Goal: Find specific page/section: Find specific page/section

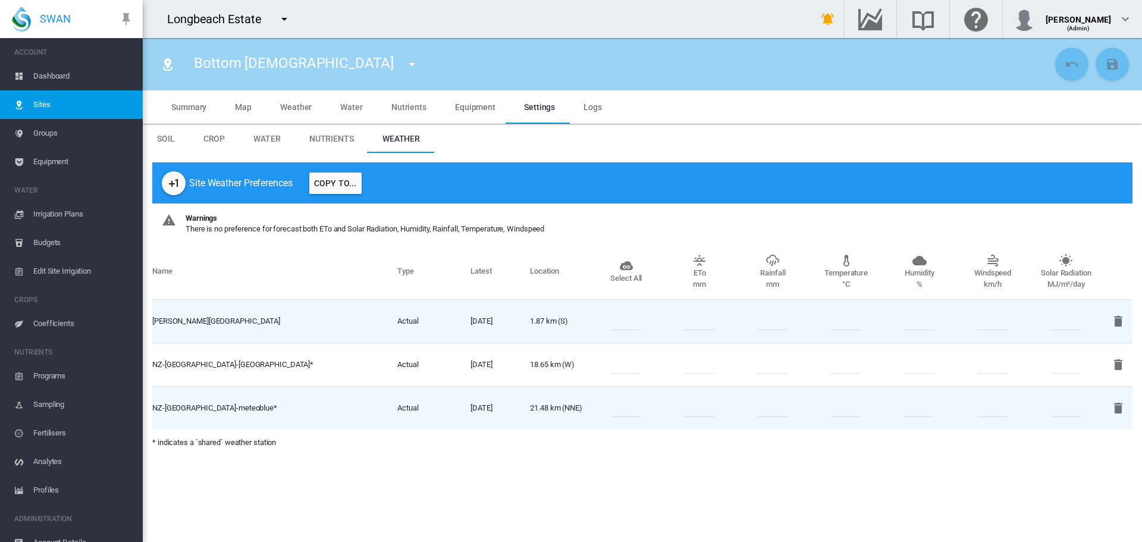
click at [284, 18] on md-icon "icon-menu-down" at bounding box center [284, 19] width 14 height 14
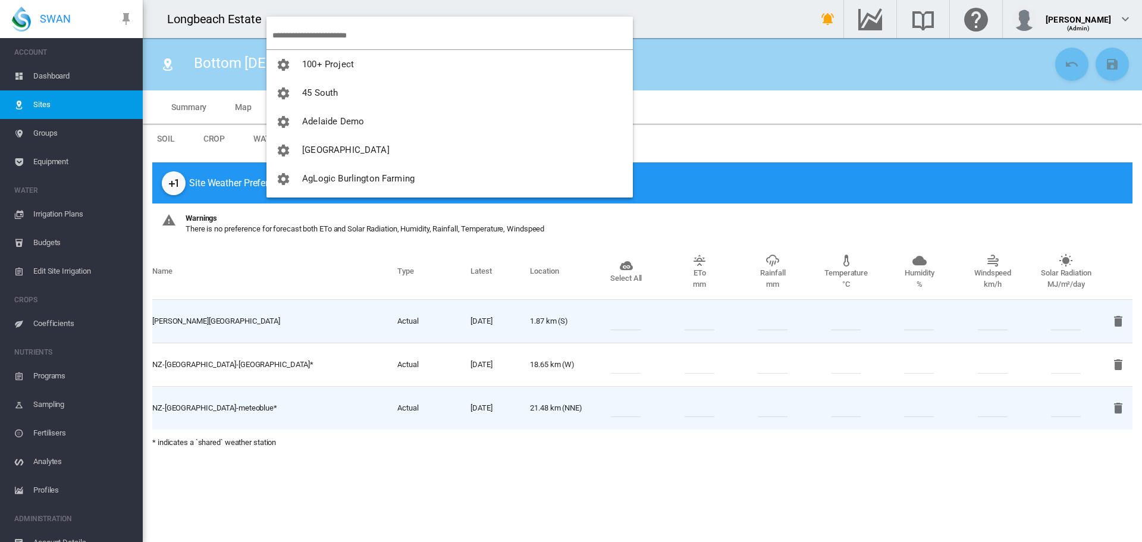
click at [306, 30] on input "search" at bounding box center [452, 35] width 360 height 28
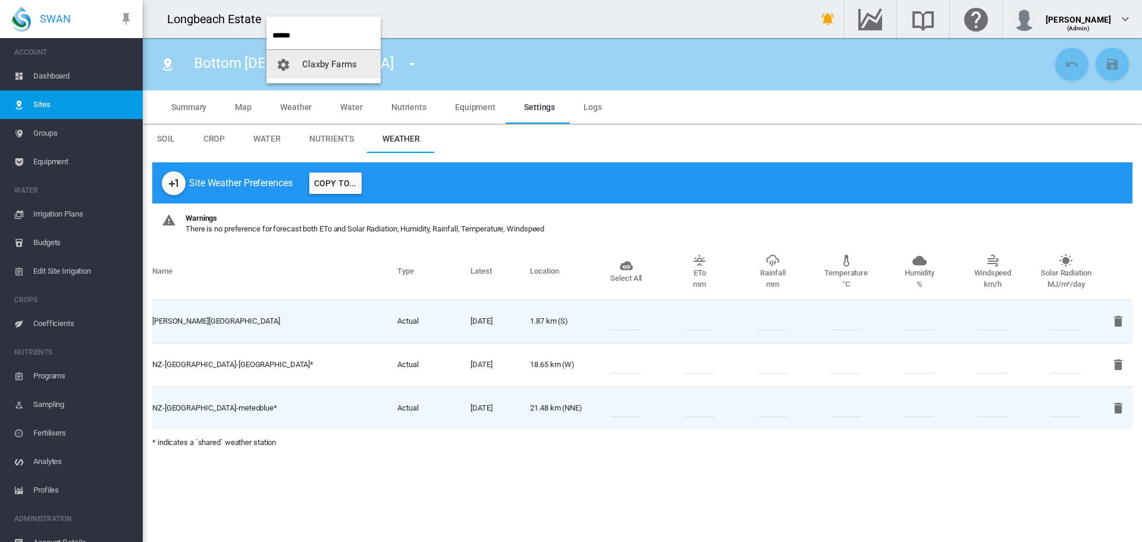
type input "******"
click at [352, 67] on span "Claxby Farms" at bounding box center [329, 64] width 55 height 11
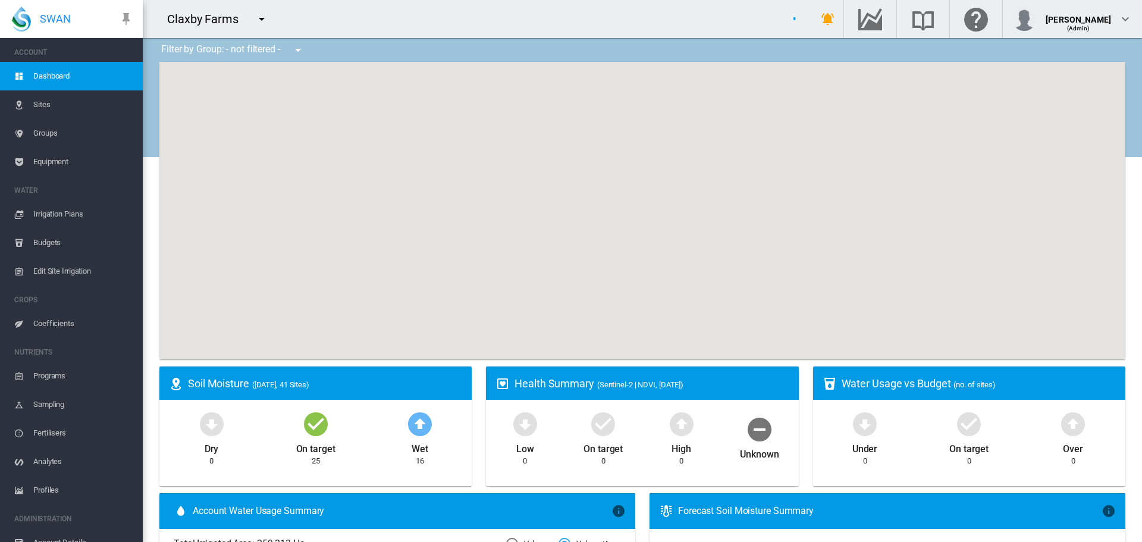
click at [43, 106] on span "Sites" at bounding box center [83, 104] width 100 height 29
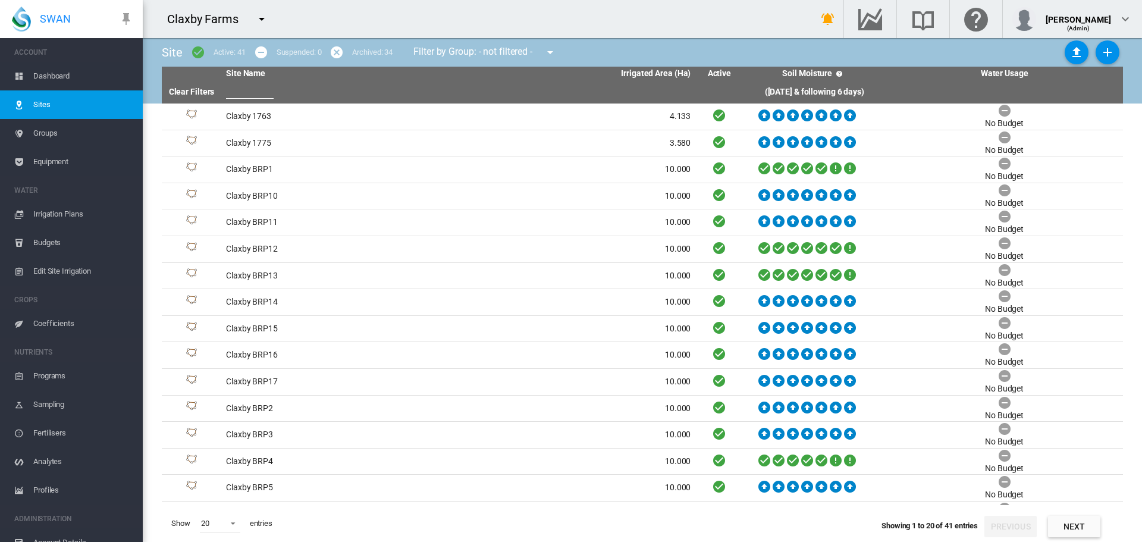
click at [53, 77] on span "Dashboard" at bounding box center [83, 76] width 100 height 29
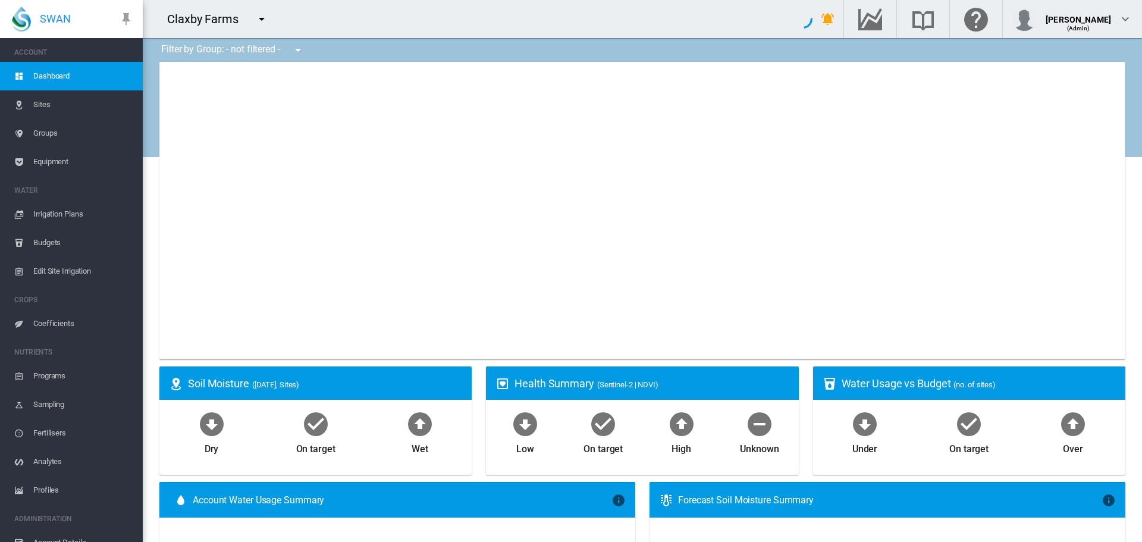
type input "**********"
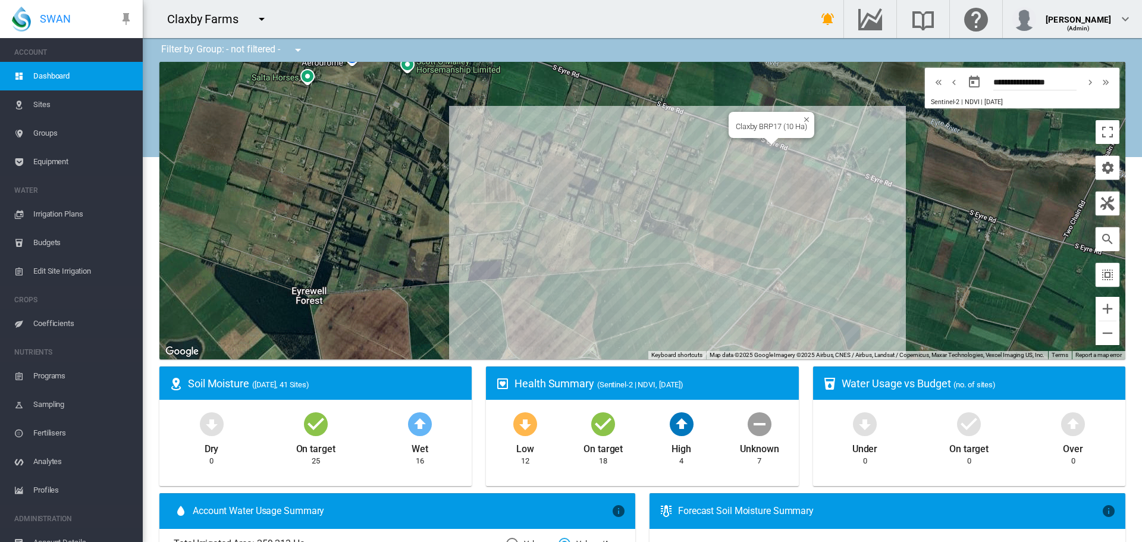
click at [762, 152] on div "Claxby BRP17 (10 Ha)" at bounding box center [642, 210] width 966 height 297
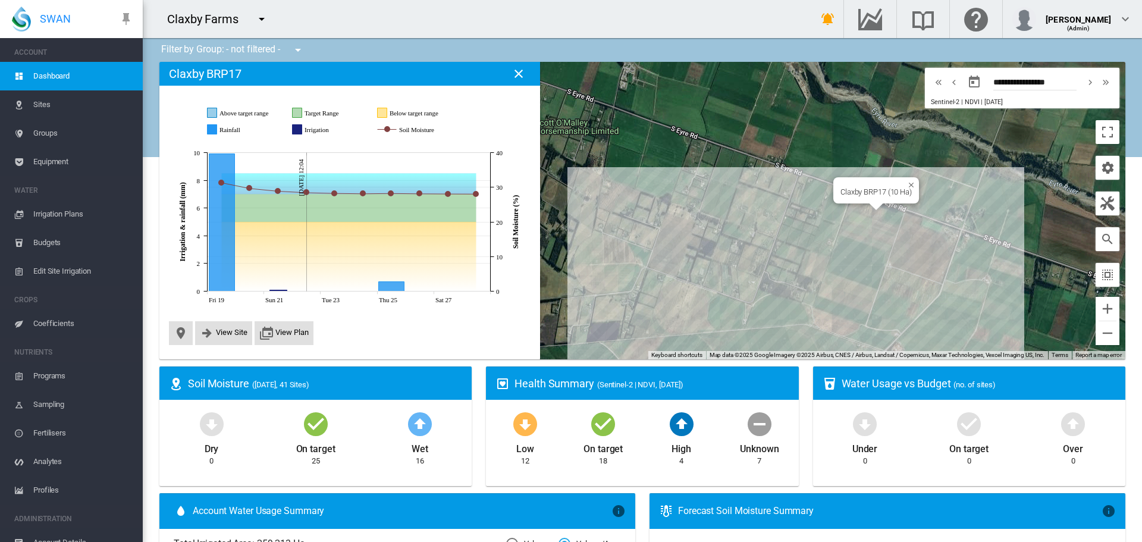
click at [876, 213] on div "Claxby BRP17 (10 Ha)" at bounding box center [642, 210] width 966 height 297
click at [876, 213] on div at bounding box center [642, 210] width 966 height 297
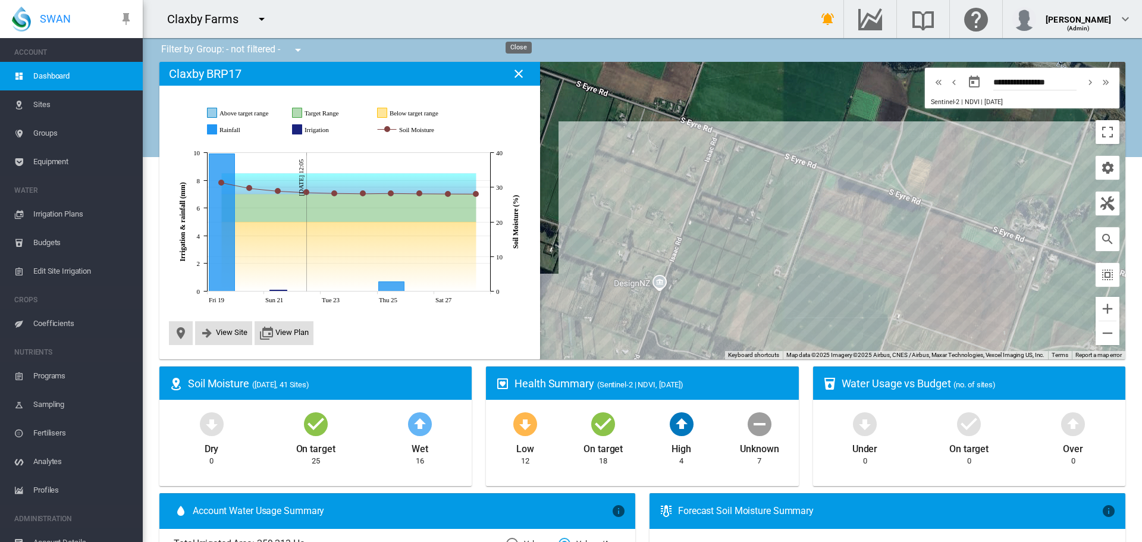
click at [523, 76] on md-icon "icon-close" at bounding box center [518, 74] width 14 height 14
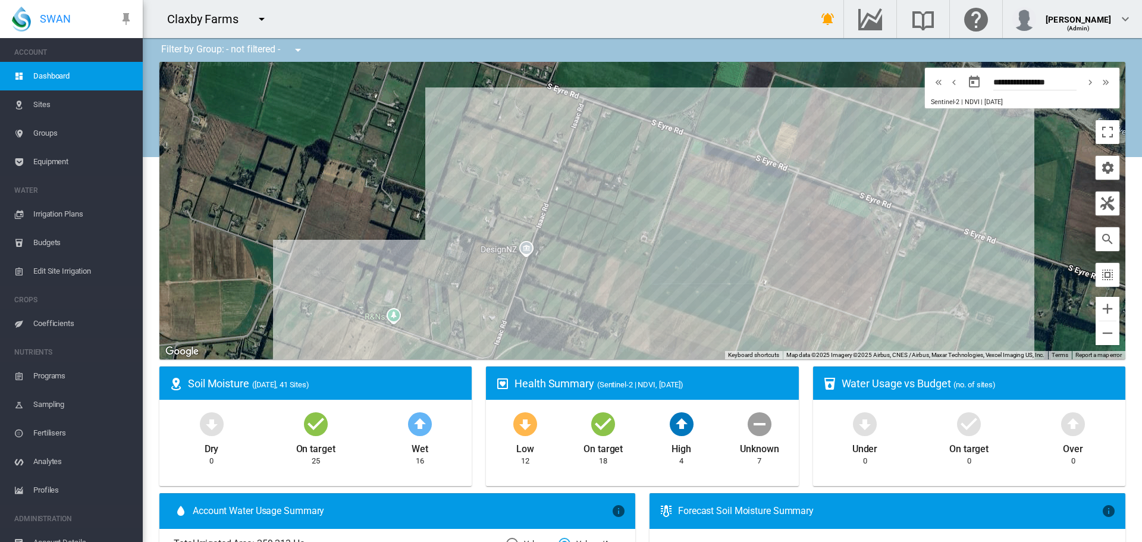
drag, startPoint x: 750, startPoint y: 243, endPoint x: 616, endPoint y: 210, distance: 138.5
click at [616, 210] on div at bounding box center [642, 210] width 966 height 297
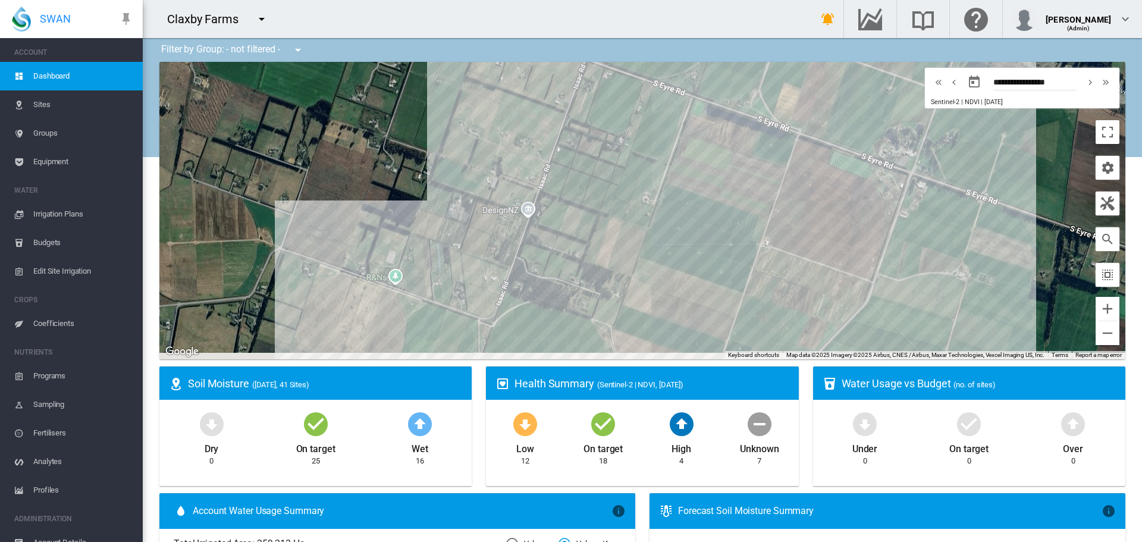
drag, startPoint x: 629, startPoint y: 213, endPoint x: 631, endPoint y: 173, distance: 40.5
click at [631, 173] on div at bounding box center [642, 210] width 966 height 297
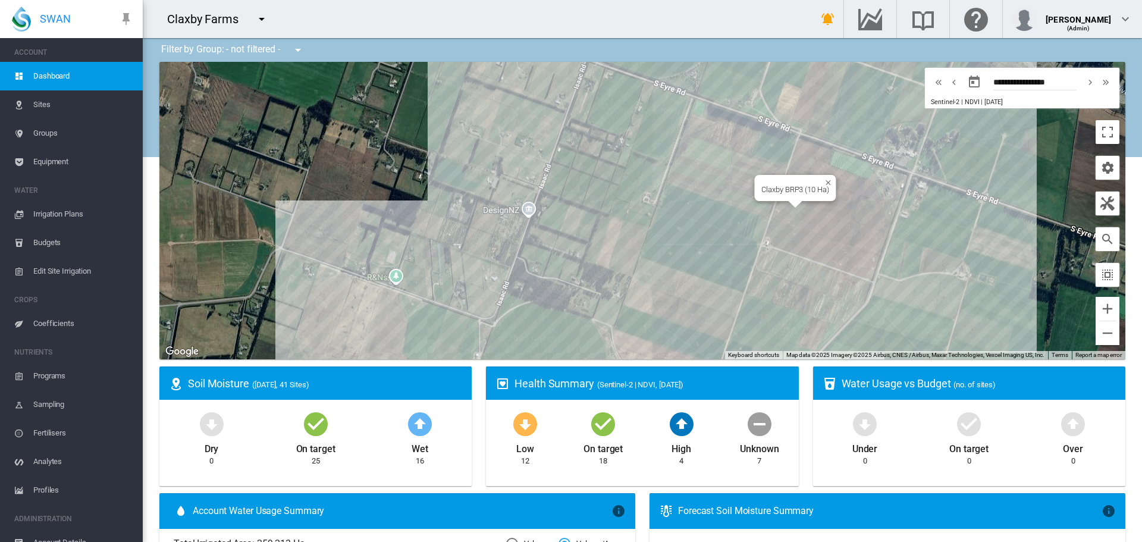
click at [808, 224] on div "Claxby BRP3 (10 Ha)" at bounding box center [642, 210] width 966 height 297
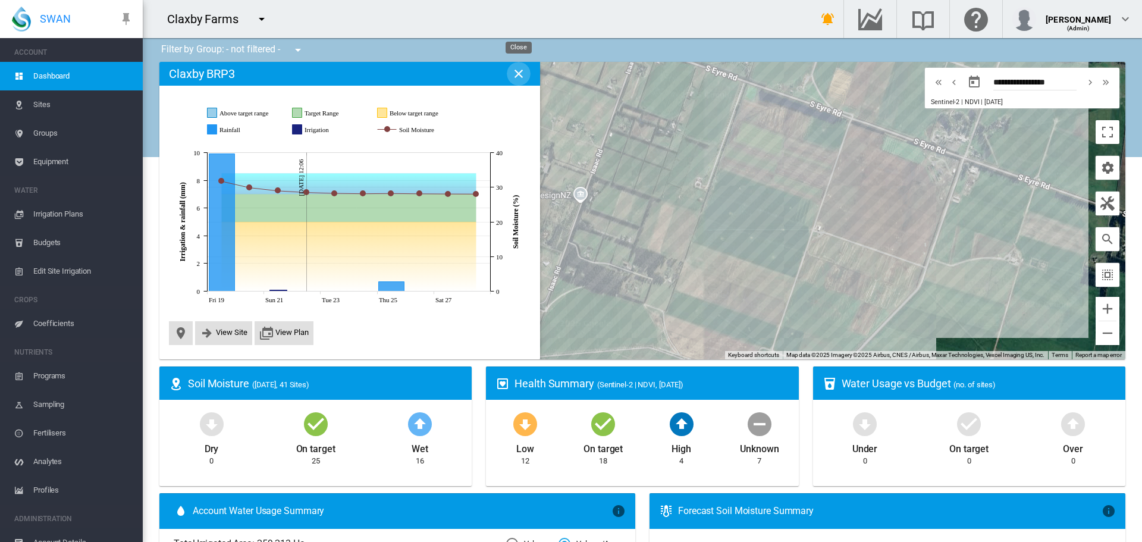
click at [523, 70] on md-icon "icon-close" at bounding box center [518, 74] width 14 height 14
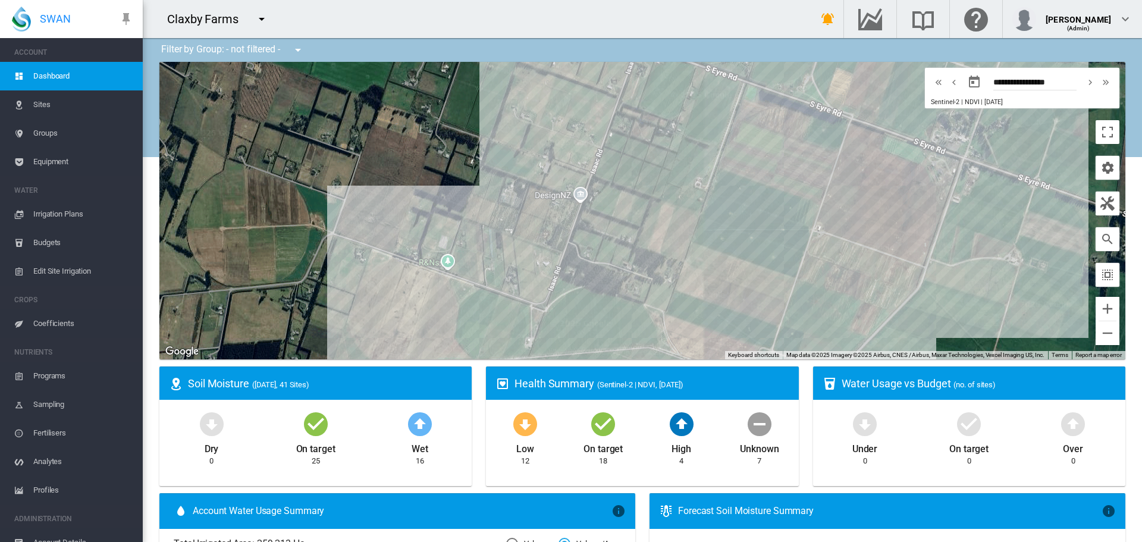
click at [39, 108] on span "Sites" at bounding box center [83, 104] width 100 height 29
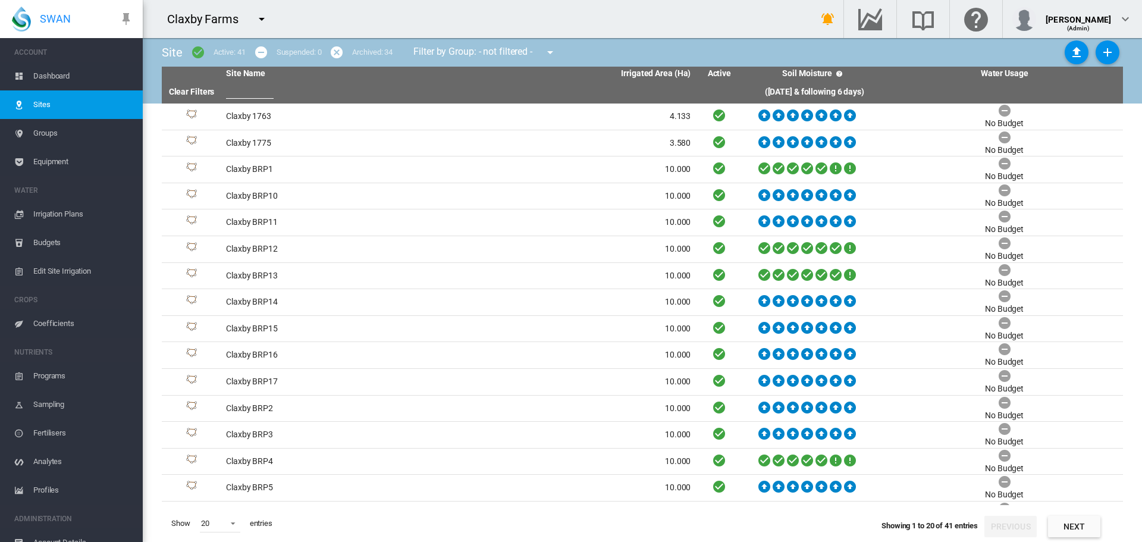
click at [259, 20] on md-icon "icon-menu-down" at bounding box center [262, 19] width 14 height 14
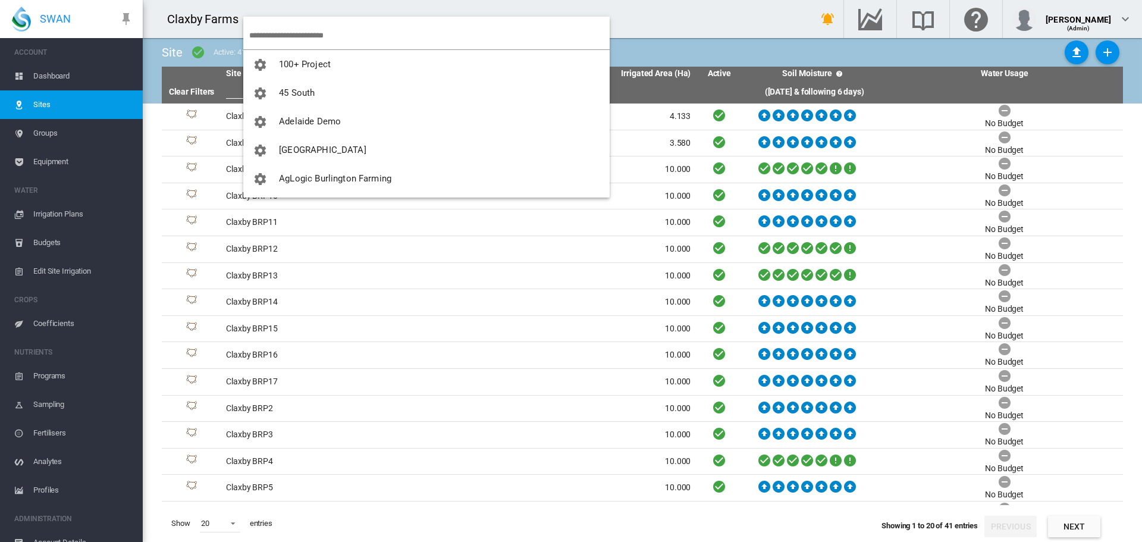
click at [264, 31] on input "search" at bounding box center [429, 35] width 360 height 28
type input "*"
click at [569, 14] on md-backdrop at bounding box center [571, 271] width 1142 height 542
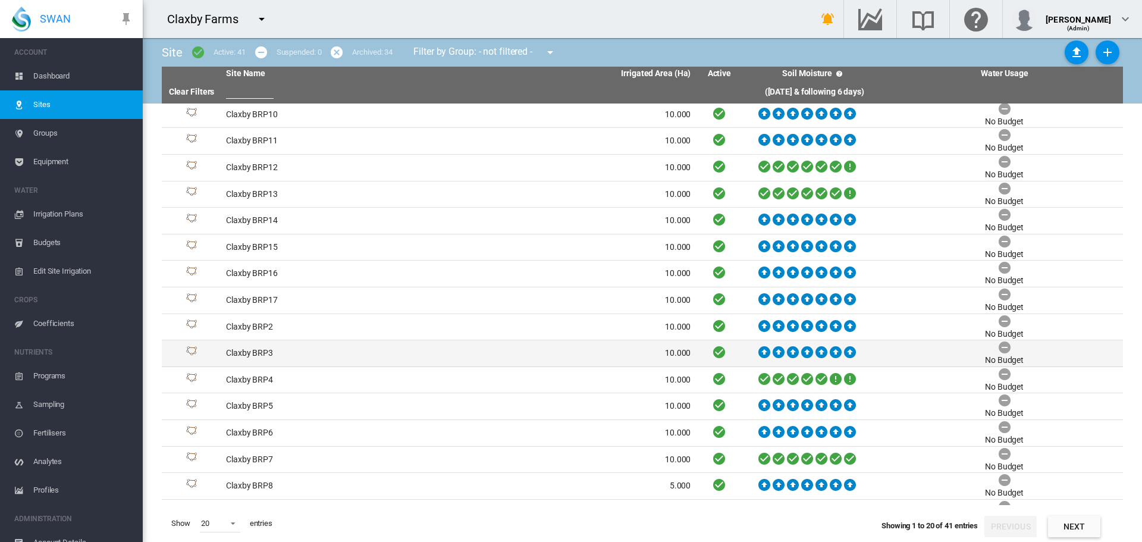
scroll to position [129, 0]
